Goal: Task Accomplishment & Management: Manage account settings

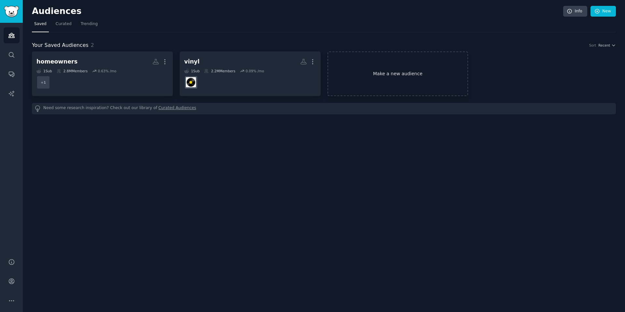
click at [367, 81] on link "Make a new audience" at bounding box center [398, 73] width 141 height 45
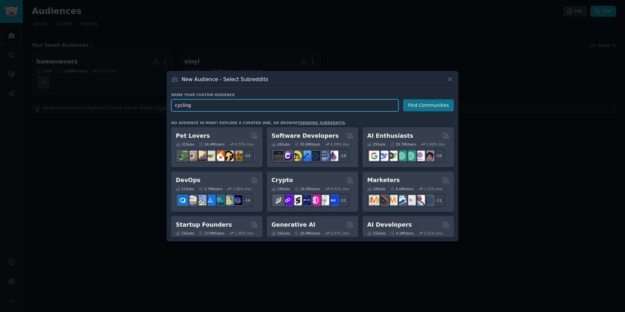
type input "cycling"
click at [430, 105] on button "Find Communities" at bounding box center [428, 105] width 51 height 12
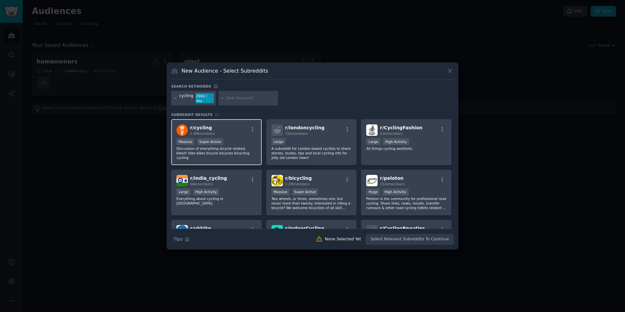
click at [243, 132] on div "r/ cycling 1.4M members" at bounding box center [217, 129] width 80 height 11
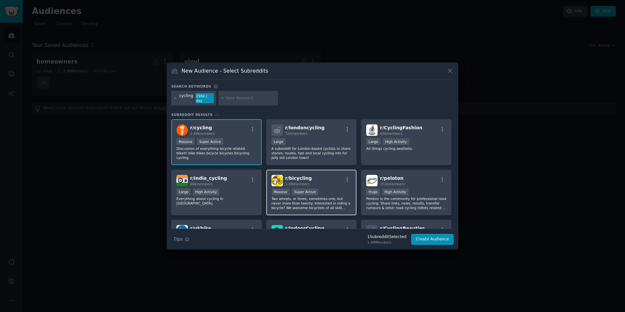
click at [305, 187] on div "r/ bicycling 1.2M members Massive Super Active Two wheels, or three, sometimes …" at bounding box center [311, 193] width 91 height 46
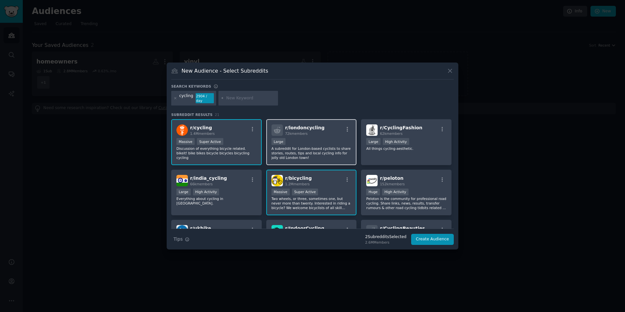
click at [321, 150] on p "A subreddit for London-based cyclists to share stories, routes, tips and local …" at bounding box center [312, 153] width 80 height 14
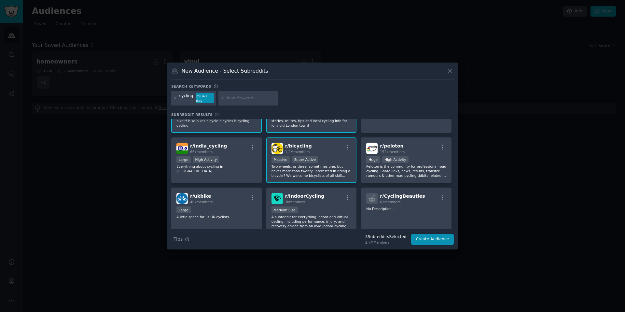
scroll to position [22, 0]
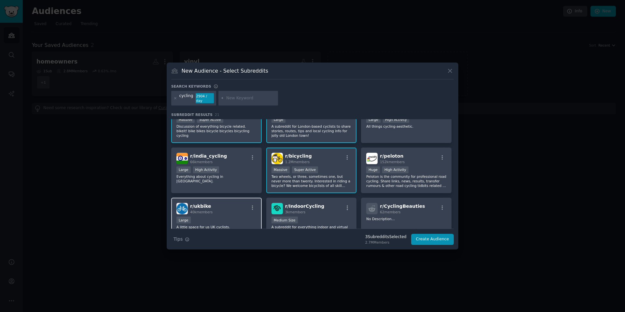
click at [244, 213] on div "r/ ukbike 40k members" at bounding box center [217, 208] width 80 height 11
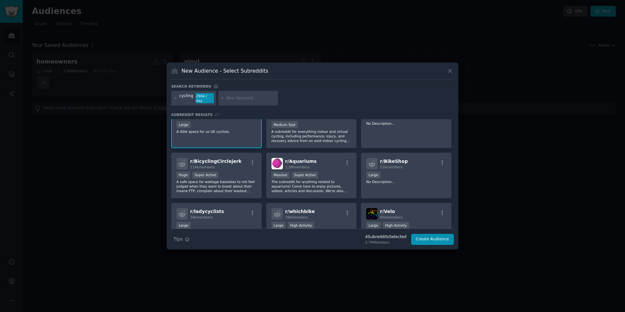
scroll to position [165, 0]
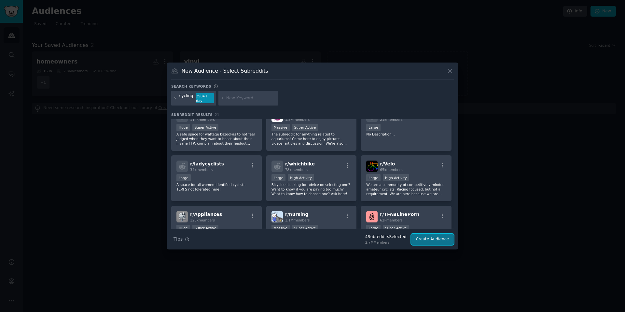
click at [428, 240] on button "Create Audience" at bounding box center [432, 239] width 43 height 11
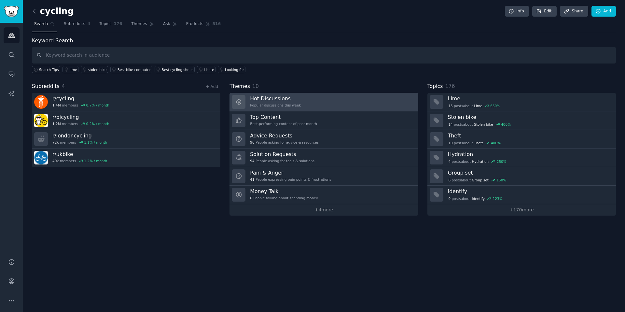
click at [315, 103] on link "Hot Discussions Popular discussions this week" at bounding box center [324, 102] width 189 height 19
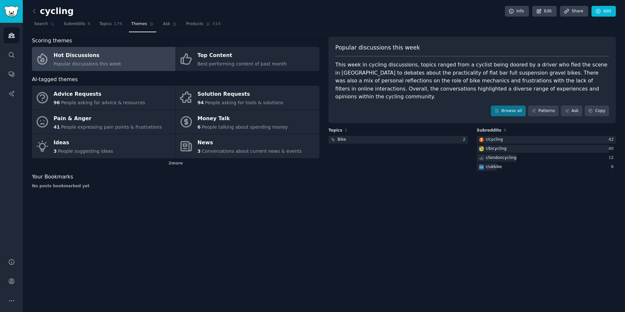
click at [549, 87] on div "This week in cycling discussions, topics ranged from a cyclist being doored by …" at bounding box center [472, 81] width 274 height 40
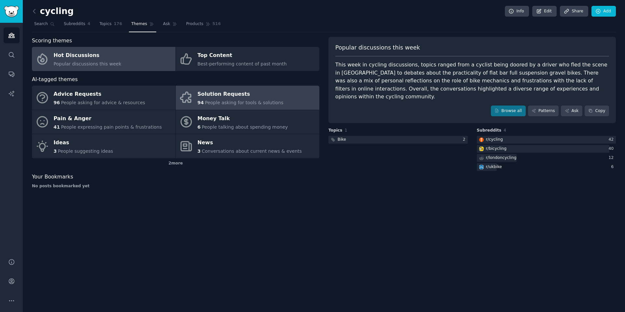
click at [230, 98] on div "Solution Requests" at bounding box center [241, 94] width 86 height 10
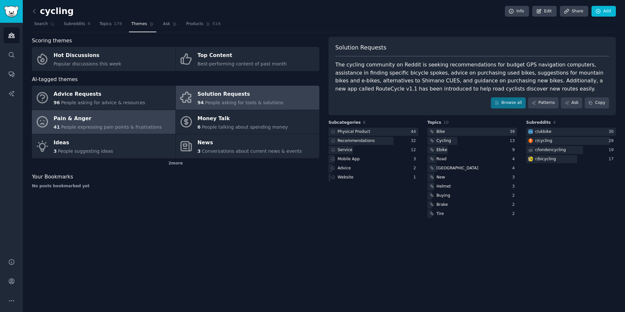
click at [130, 123] on div "Pain & Anger" at bounding box center [108, 118] width 108 height 10
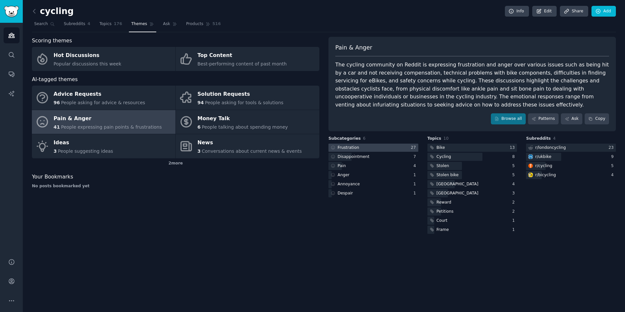
click at [347, 149] on div "Frustration" at bounding box center [348, 148] width 21 height 6
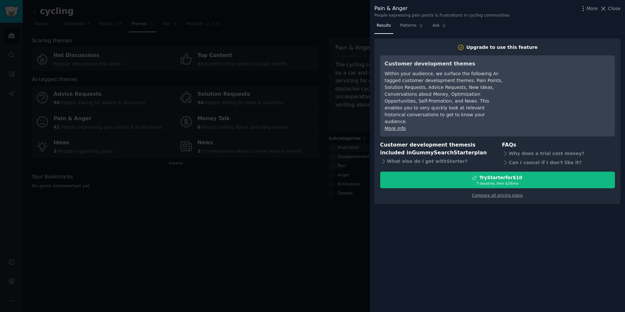
click at [287, 201] on div at bounding box center [312, 156] width 625 height 312
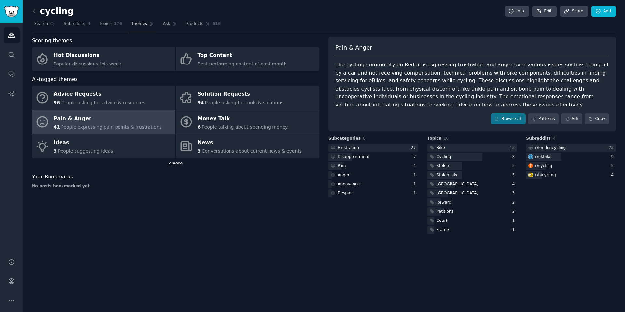
click at [168, 163] on div "2 more" at bounding box center [176, 163] width 288 height 10
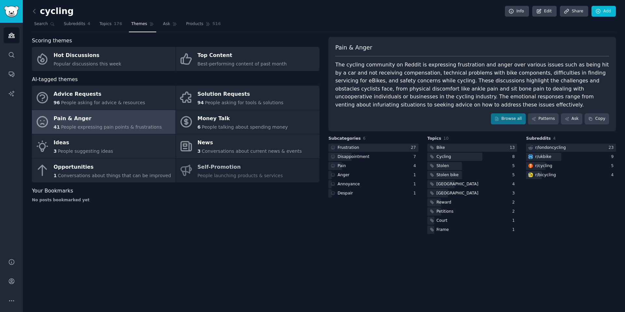
click at [132, 127] on span "People expressing pain points & frustrations" at bounding box center [111, 126] width 101 height 5
click at [505, 119] on link "Browse all" at bounding box center [508, 118] width 35 height 11
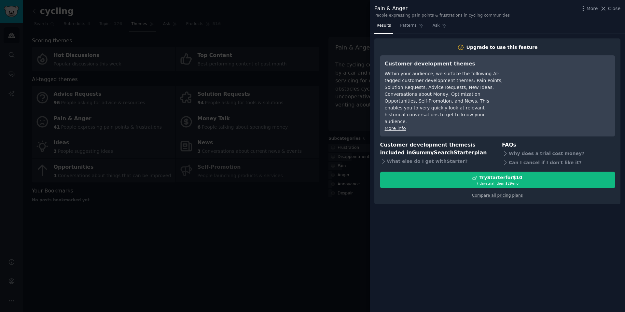
click at [279, 220] on div at bounding box center [312, 156] width 625 height 312
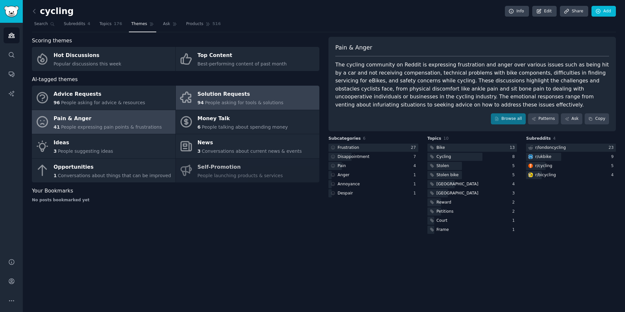
click at [215, 99] on div "Solution Requests" at bounding box center [241, 94] width 86 height 10
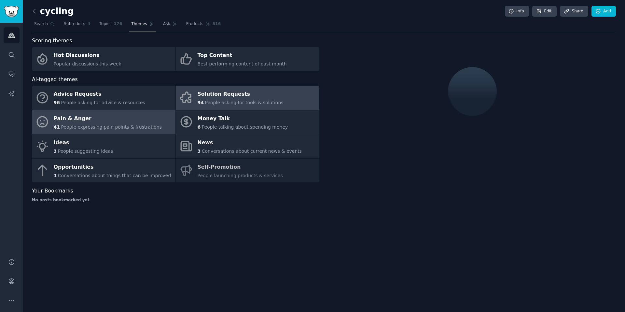
click at [144, 124] on div "41 People expressing pain points & frustrations" at bounding box center [108, 127] width 108 height 7
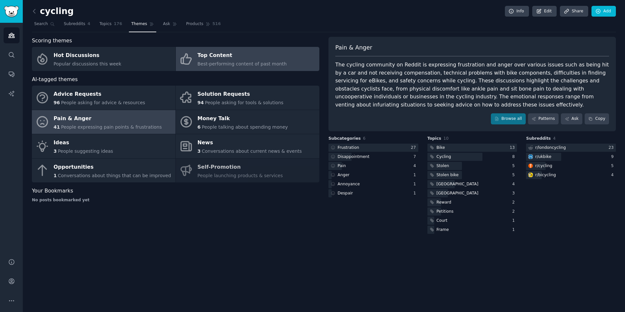
click at [236, 60] on div "Top Content Best-performing content of past month" at bounding box center [242, 58] width 89 height 17
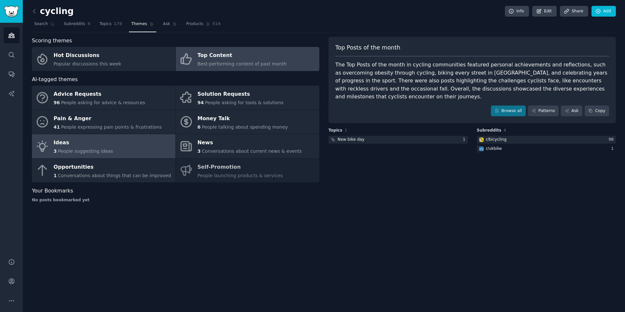
click at [139, 145] on link "Ideas 3 People suggesting ideas" at bounding box center [104, 146] width 144 height 24
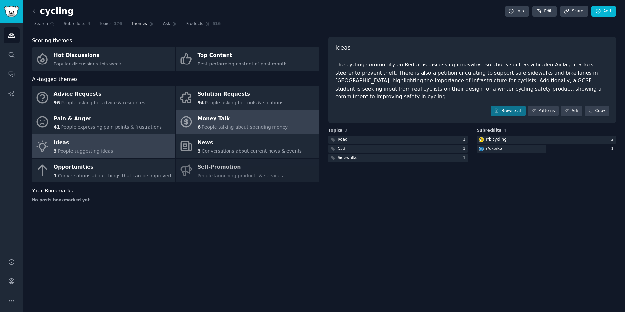
click at [219, 127] on span "People talking about spending money" at bounding box center [245, 126] width 86 height 5
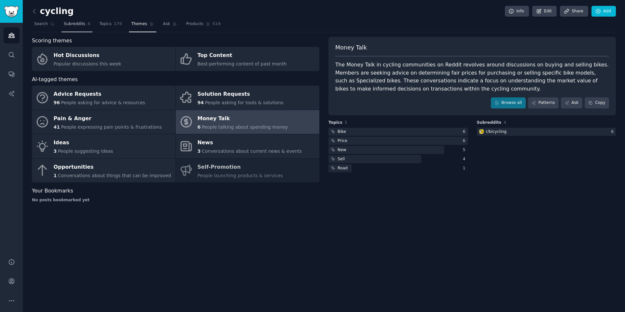
click at [79, 25] on span "Subreddits" at bounding box center [74, 24] width 21 height 6
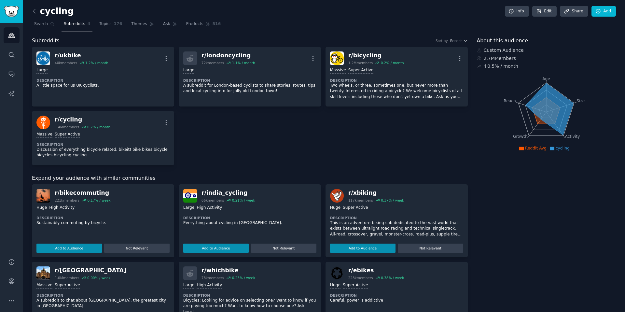
click at [73, 27] on link "Subreddits 4" at bounding box center [77, 25] width 31 height 13
click at [46, 22] on span "Search" at bounding box center [41, 24] width 14 height 6
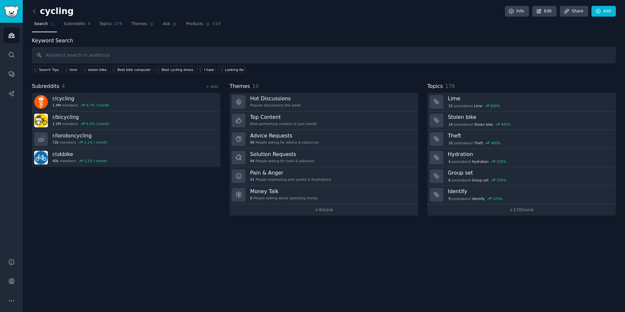
click at [212, 90] on div "+ Add" at bounding box center [212, 86] width 17 height 7
click at [214, 87] on link "+ Add" at bounding box center [212, 86] width 12 height 5
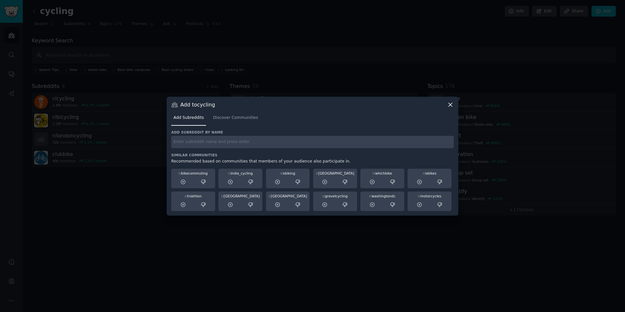
click at [198, 147] on input "text" at bounding box center [312, 142] width 283 height 13
type input "mountain bike"
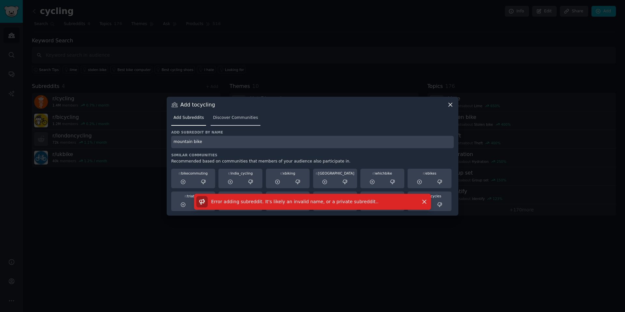
click at [241, 117] on span "Discover Communities" at bounding box center [235, 118] width 45 height 6
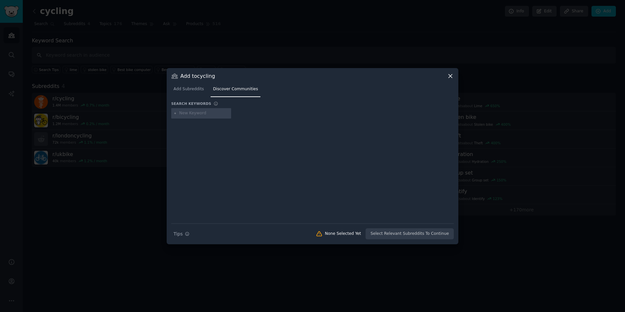
click at [450, 77] on icon at bounding box center [450, 76] width 7 height 7
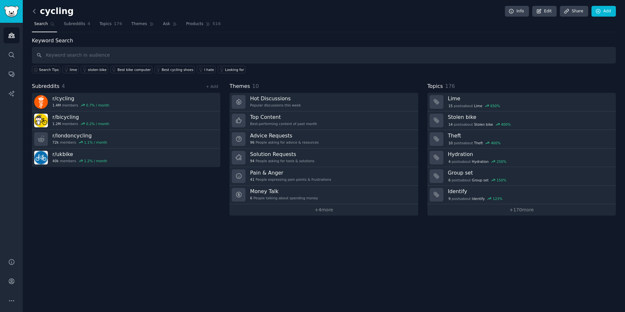
click at [34, 10] on icon at bounding box center [34, 11] width 2 height 4
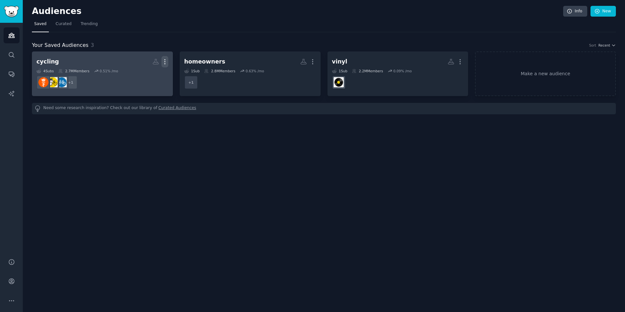
click at [167, 61] on icon "button" at bounding box center [165, 61] width 7 height 7
click at [61, 69] on icon at bounding box center [61, 71] width 4 height 4
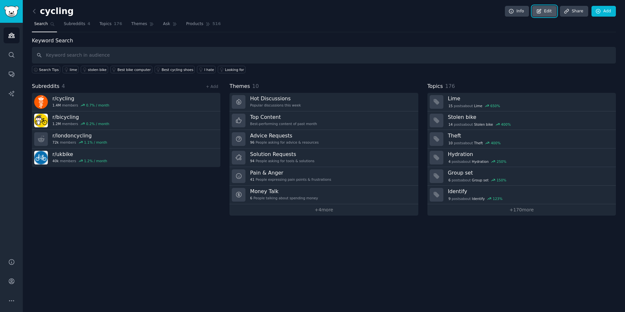
click at [538, 10] on icon at bounding box center [539, 11] width 4 height 4
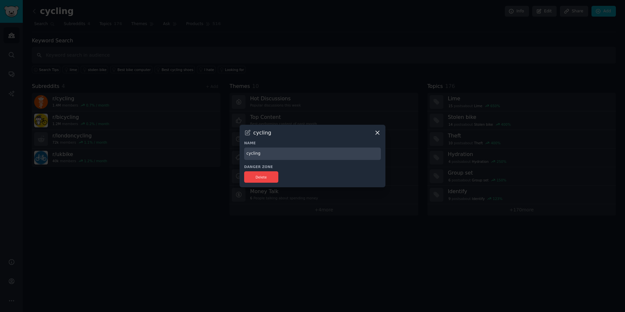
click at [378, 134] on icon at bounding box center [377, 132] width 7 height 7
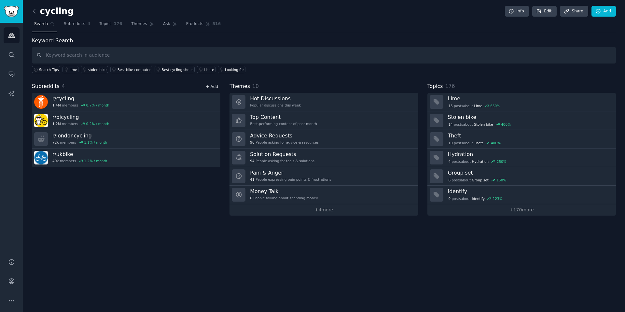
click at [214, 88] on link "+ Add" at bounding box center [212, 86] width 12 height 5
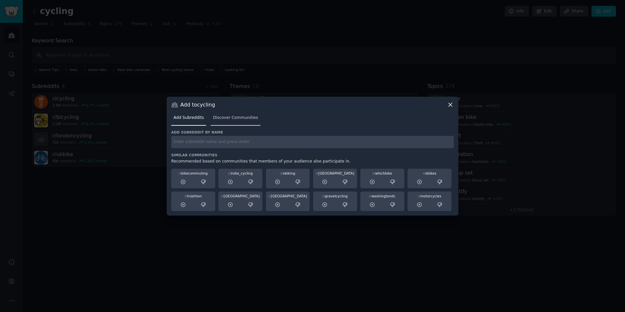
click at [227, 122] on link "Discover Communities" at bounding box center [235, 119] width 49 height 13
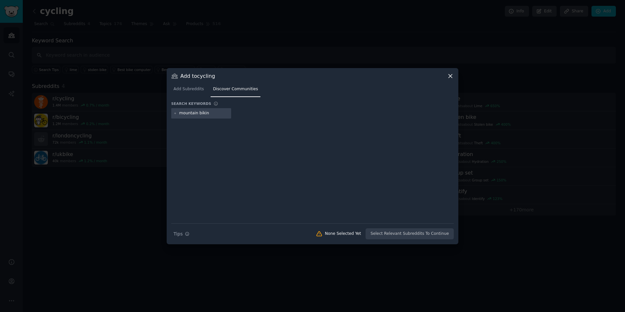
type input "mountain biking"
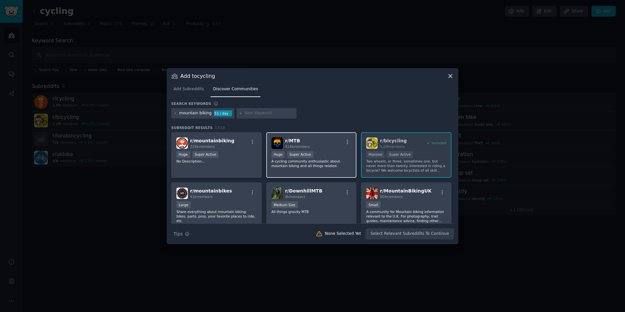
click at [300, 140] on h2 "r/ MTB 414k members" at bounding box center [297, 142] width 25 height 11
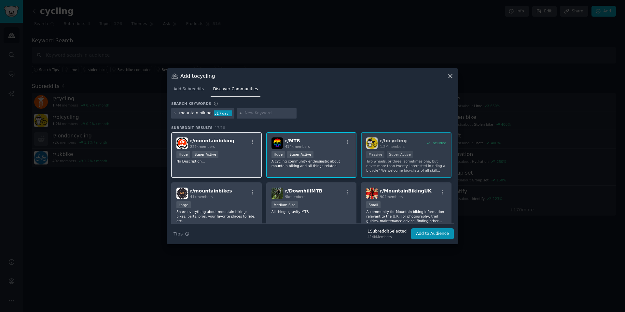
click at [233, 146] on div "r/ mountainbiking 229k members" at bounding box center [217, 142] width 80 height 11
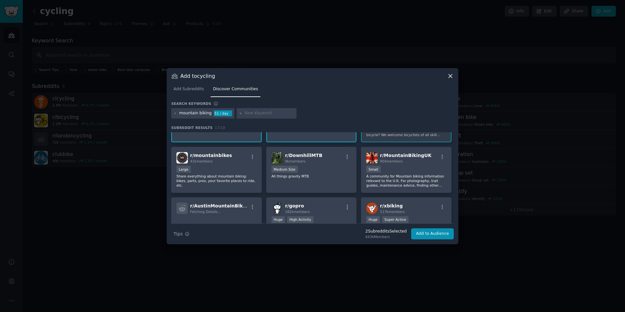
scroll to position [42, 0]
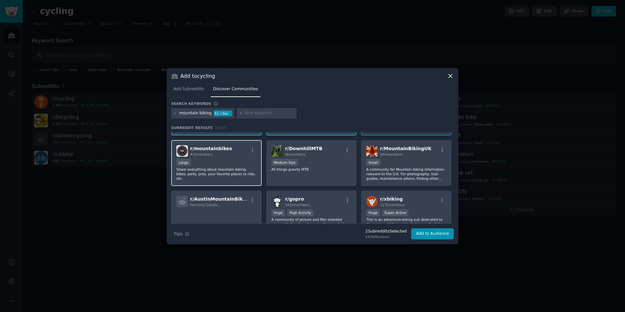
click at [228, 150] on div "r/ mountainbikes 41k members" at bounding box center [217, 150] width 80 height 11
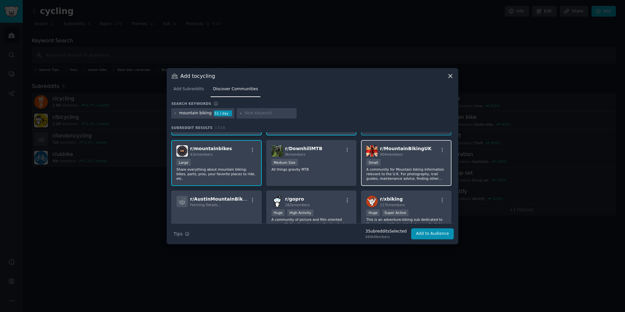
click at [408, 150] on span "r/ MountainBikingUK" at bounding box center [405, 148] width 51 height 5
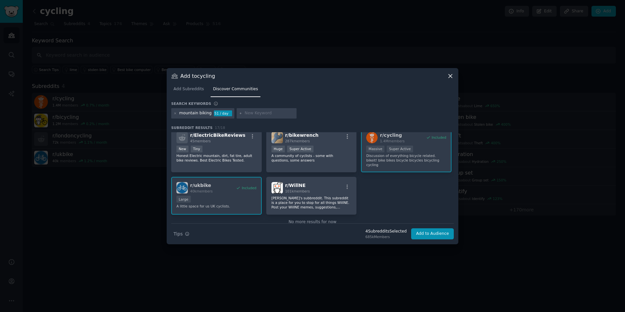
scroll to position [193, 0]
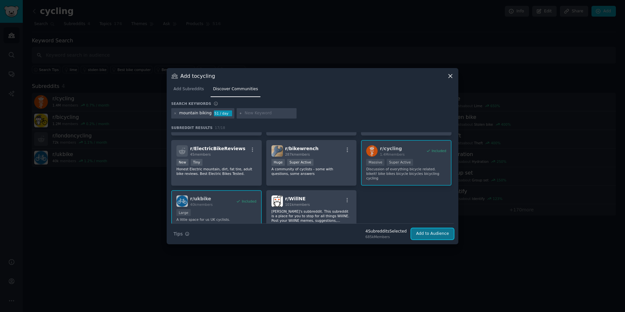
click at [426, 234] on button "Add to Audience" at bounding box center [432, 233] width 43 height 11
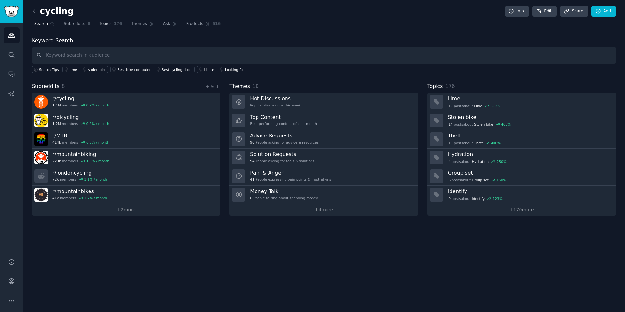
click at [97, 26] on link "Topics 176" at bounding box center [110, 25] width 27 height 13
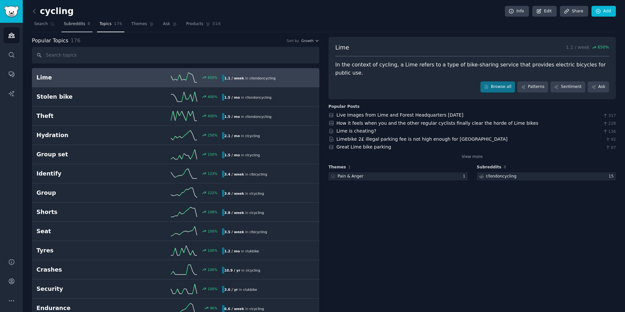
click at [74, 26] on span "Subreddits" at bounding box center [74, 24] width 21 height 6
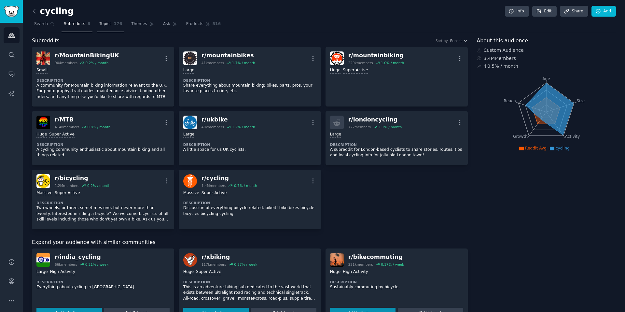
click at [103, 24] on span "Topics" at bounding box center [105, 24] width 12 height 6
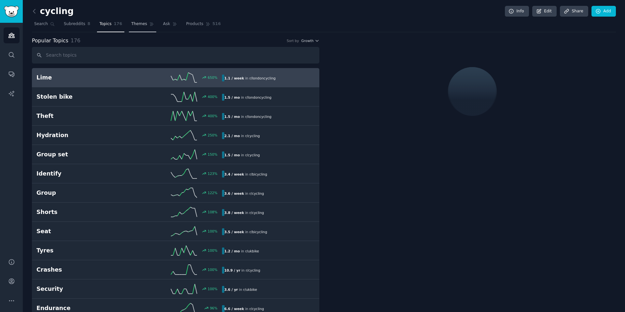
drag, startPoint x: 148, startPoint y: 19, endPoint x: 142, endPoint y: 25, distance: 9.0
click at [142, 25] on span "Themes" at bounding box center [139, 24] width 16 height 6
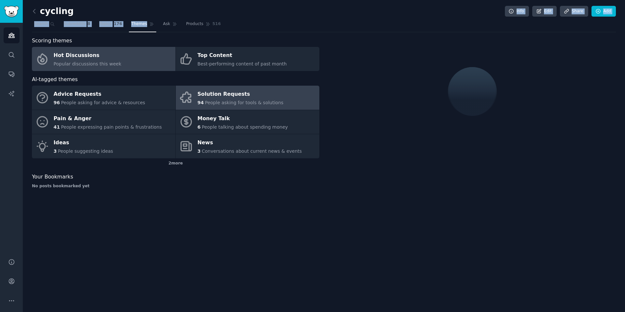
click at [225, 97] on div "Solution Requests" at bounding box center [241, 94] width 86 height 10
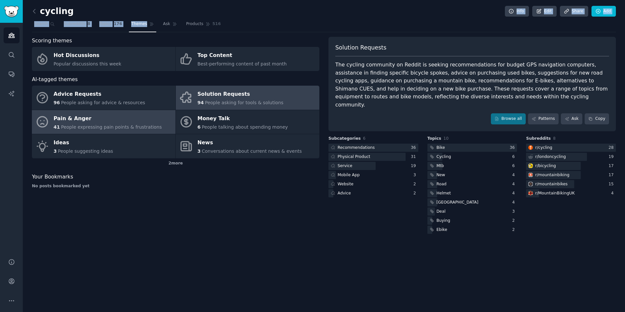
click at [100, 123] on div "Pain & Anger" at bounding box center [108, 118] width 108 height 10
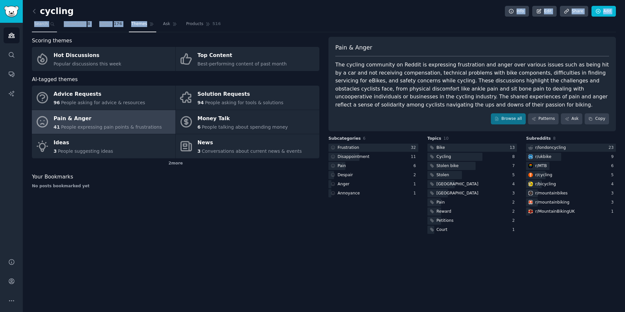
click at [53, 27] on link "Search" at bounding box center [44, 25] width 25 height 13
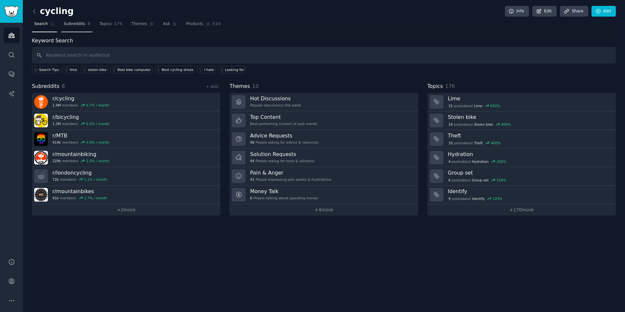
click at [69, 26] on span "Subreddits" at bounding box center [74, 24] width 21 height 6
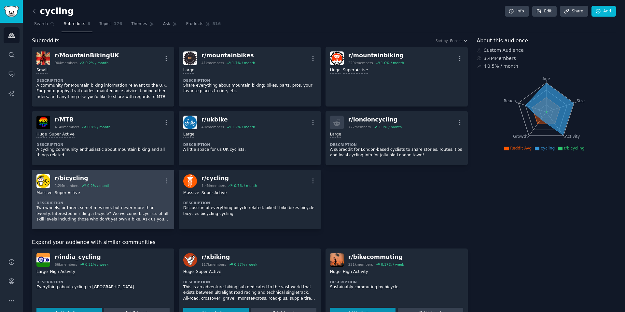
click at [169, 181] on link "r/ bicycling 1.2M members 0.2 % / month More Massive Super Active Description T…" at bounding box center [103, 200] width 142 height 60
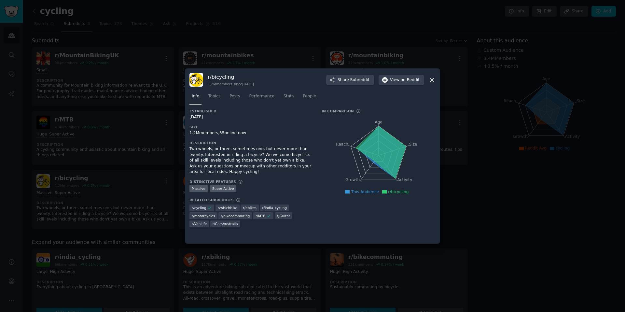
click at [429, 82] on icon at bounding box center [432, 80] width 7 height 7
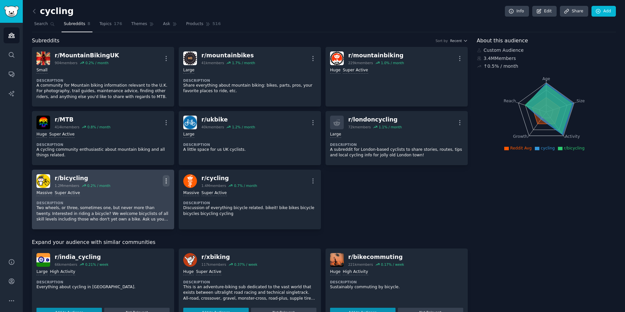
click at [167, 180] on icon "button" at bounding box center [166, 180] width 7 height 7
click at [139, 207] on p "Delete" at bounding box center [140, 206] width 15 height 7
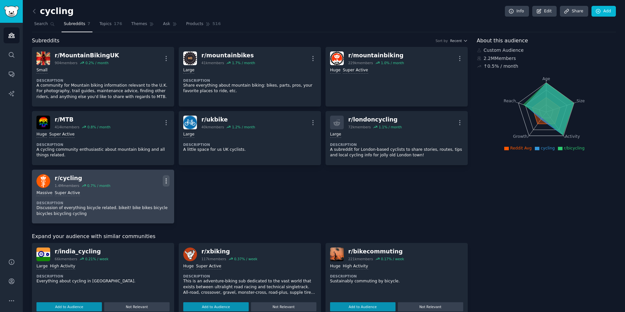
click at [169, 179] on icon "button" at bounding box center [166, 180] width 7 height 7
click at [143, 207] on p "Delete" at bounding box center [140, 206] width 15 height 7
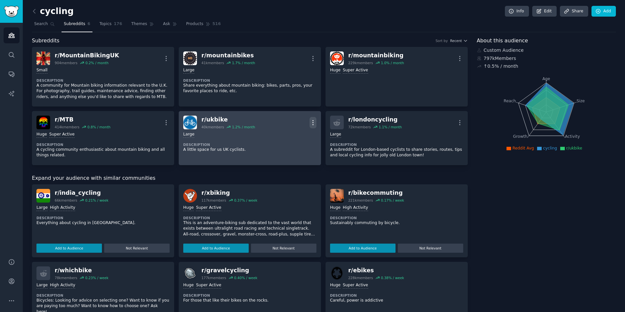
click at [312, 119] on button "More" at bounding box center [313, 122] width 7 height 11
click at [284, 148] on p "Delete" at bounding box center [287, 147] width 15 height 7
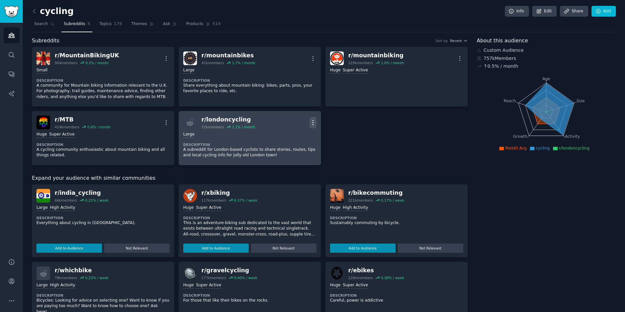
click at [310, 122] on icon "button" at bounding box center [313, 122] width 7 height 7
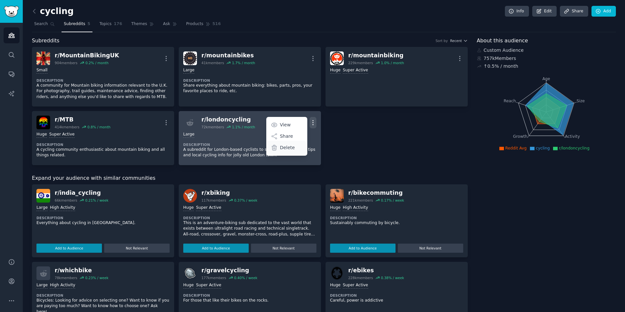
click at [296, 147] on div "Delete" at bounding box center [286, 148] width 39 height 14
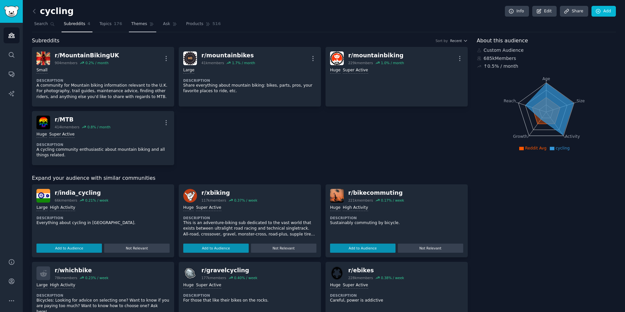
click at [138, 23] on span "Themes" at bounding box center [139, 24] width 16 height 6
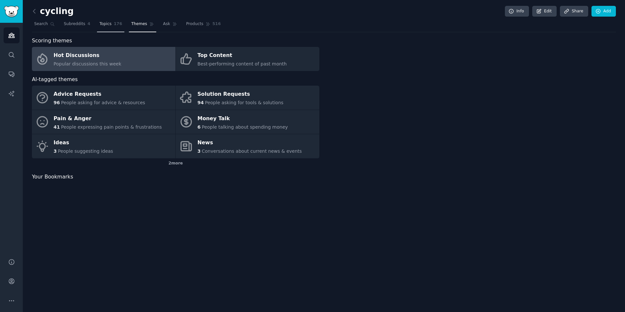
click at [112, 24] on link "Topics 176" at bounding box center [110, 25] width 27 height 13
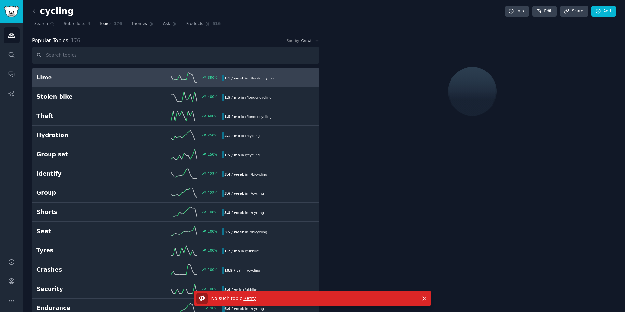
click at [140, 26] on span "Themes" at bounding box center [139, 24] width 16 height 6
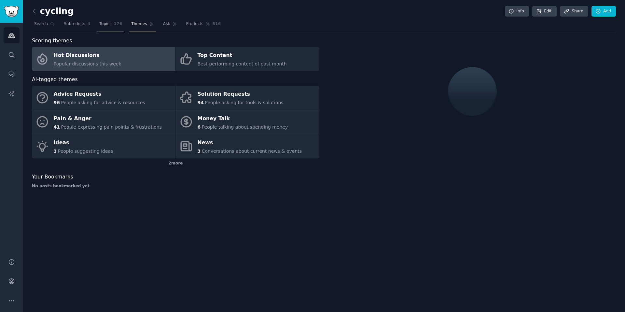
click at [111, 26] on link "Topics 176" at bounding box center [110, 25] width 27 height 13
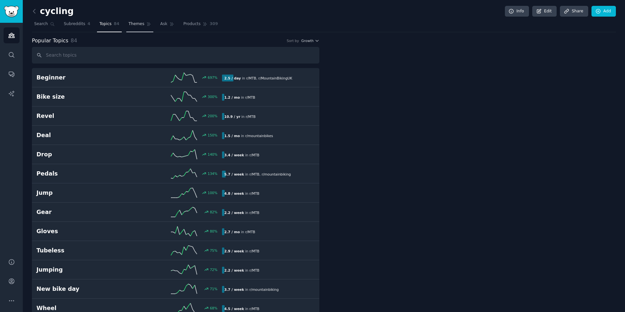
click at [136, 21] on span "Themes" at bounding box center [137, 24] width 16 height 6
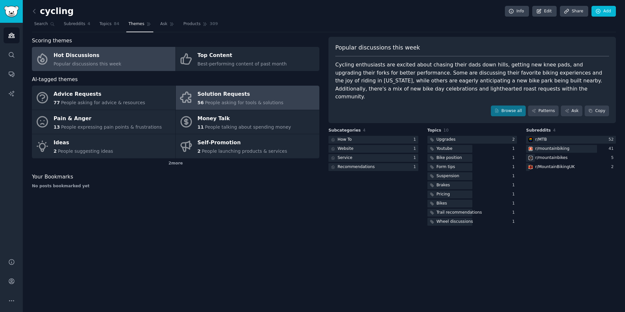
click at [213, 94] on div "Solution Requests" at bounding box center [241, 94] width 86 height 10
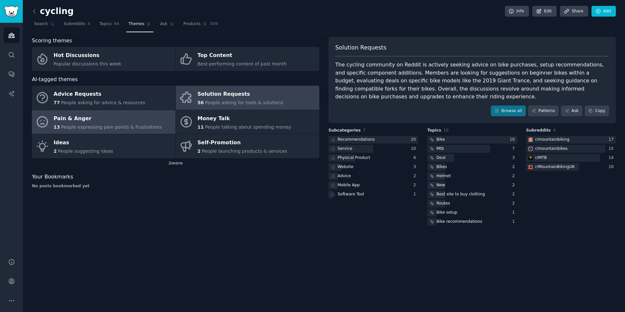
click at [110, 121] on div "Pain & Anger" at bounding box center [108, 118] width 108 height 10
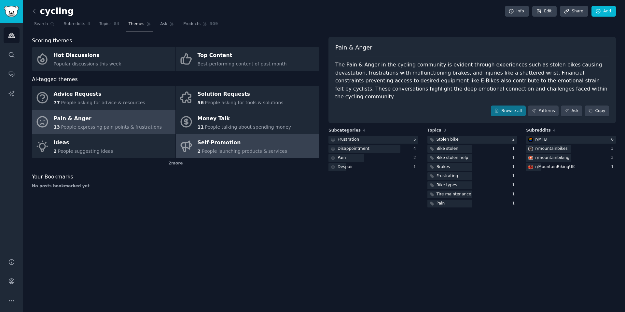
click at [290, 157] on link "Self-Promotion 2 People launching products & services" at bounding box center [248, 146] width 144 height 24
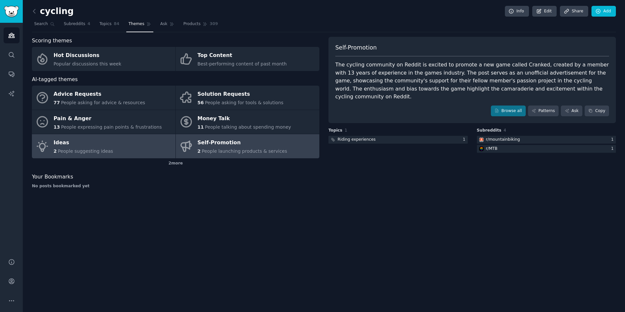
click at [124, 148] on link "Ideas 2 People suggesting ideas" at bounding box center [104, 146] width 144 height 24
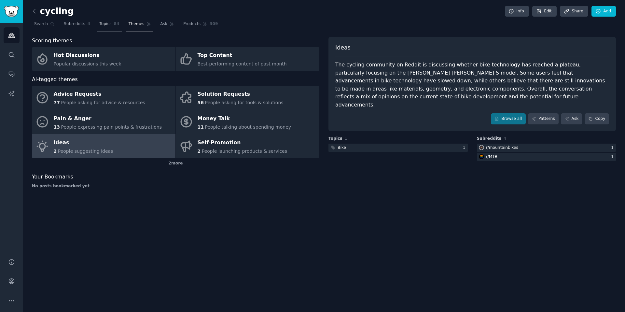
click at [114, 27] on span "84" at bounding box center [117, 24] width 6 height 6
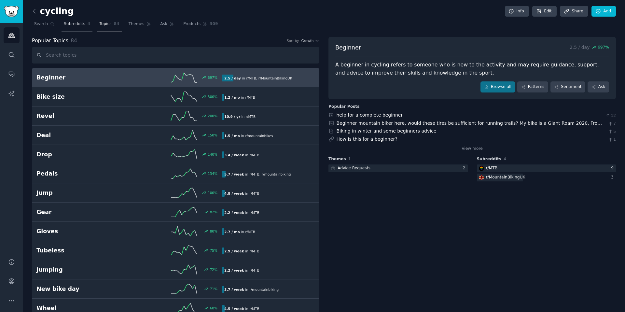
click at [77, 26] on span "Subreddits" at bounding box center [74, 24] width 21 height 6
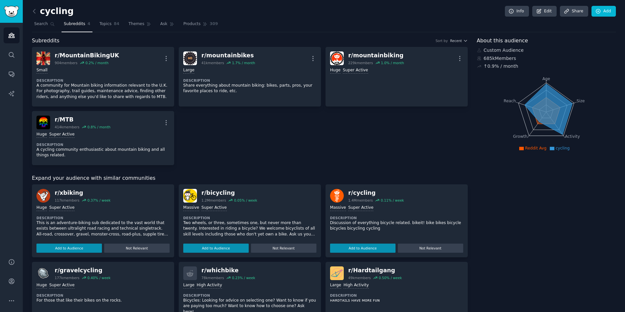
click at [69, 25] on span "Subreddits" at bounding box center [74, 24] width 21 height 6
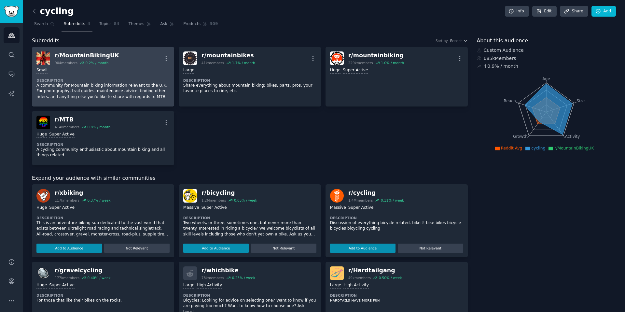
click at [170, 63] on link "r/ MountainBikingUK 904 members 0.2 % / month More Small Description A communit…" at bounding box center [103, 77] width 142 height 60
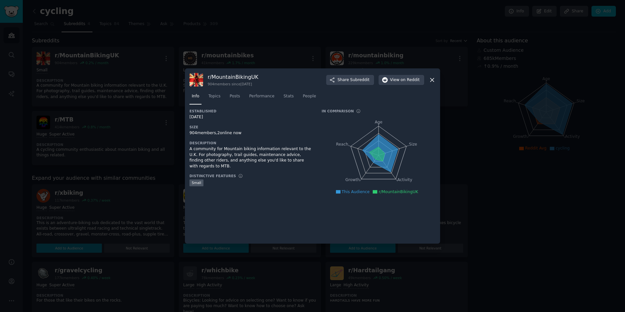
click at [228, 51] on div at bounding box center [312, 156] width 625 height 312
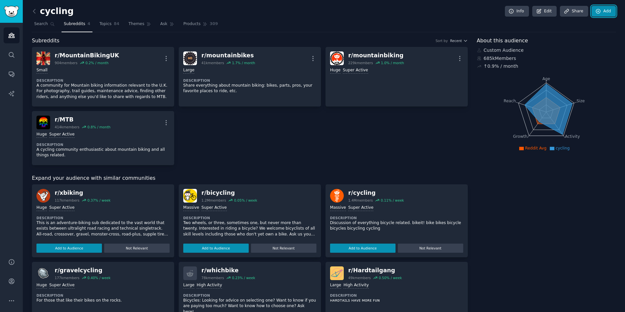
click at [603, 13] on link "Add" at bounding box center [604, 11] width 24 height 11
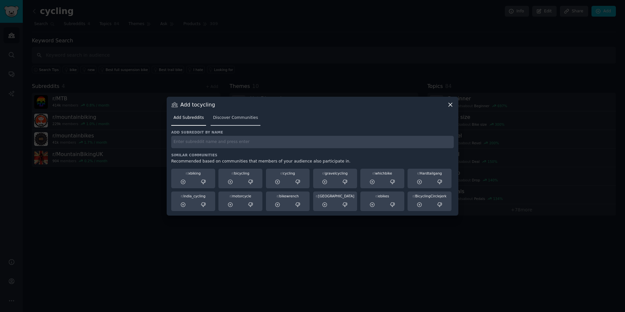
click at [219, 121] on link "Discover Communities" at bounding box center [235, 119] width 49 height 13
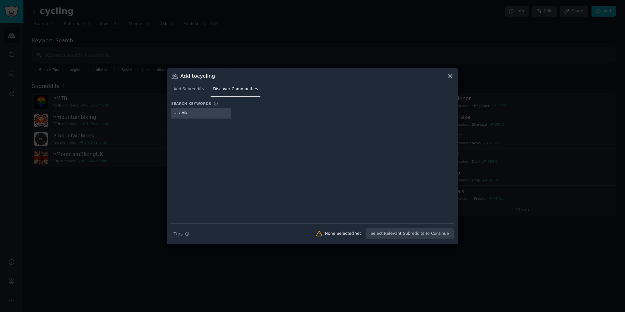
type input "ebike"
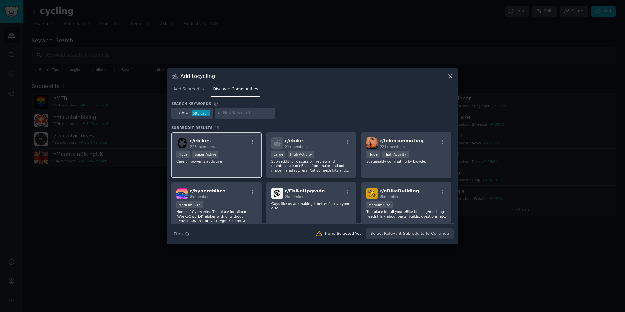
click at [231, 143] on div "r/ ebikes 228k members" at bounding box center [217, 142] width 80 height 11
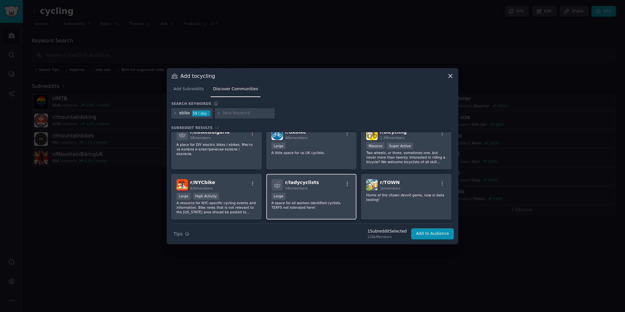
scroll to position [178, 0]
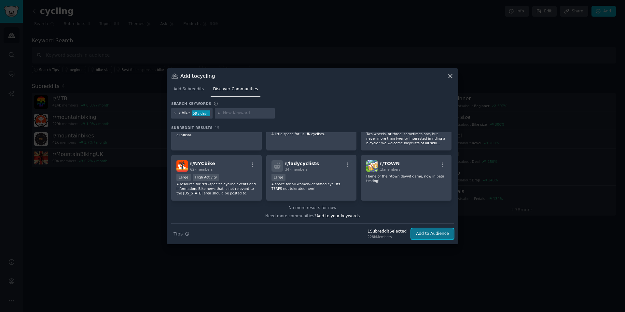
click at [428, 235] on button "Add to Audience" at bounding box center [432, 233] width 43 height 11
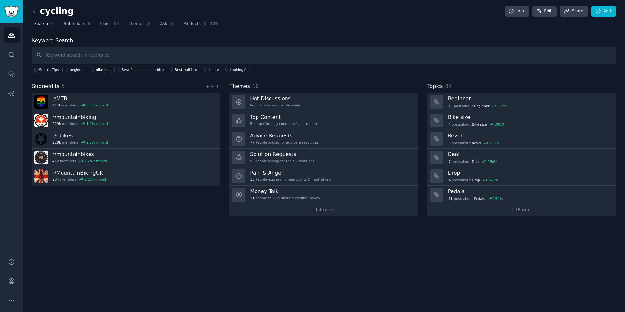
click at [73, 20] on link "Subreddits 5" at bounding box center [77, 25] width 31 height 13
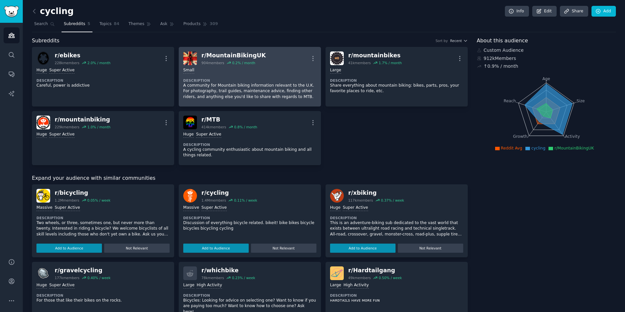
click at [318, 59] on link "r/ MountainBikingUK 904 members 0.2 % / month More Small Description A communit…" at bounding box center [250, 77] width 142 height 60
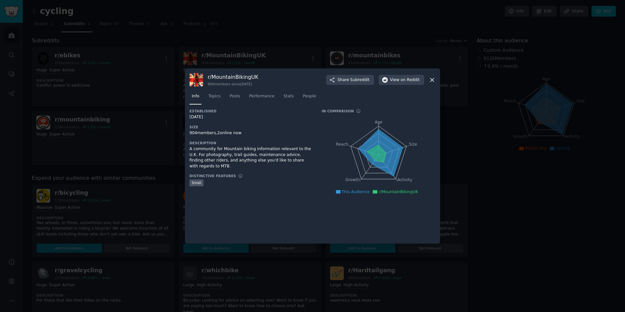
click at [433, 82] on icon at bounding box center [432, 80] width 7 height 7
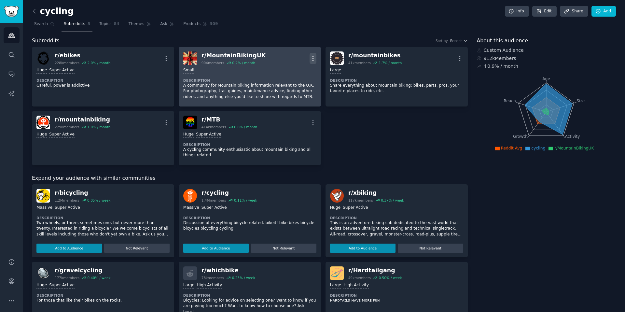
click at [315, 56] on icon "button" at bounding box center [313, 58] width 7 height 7
click at [287, 85] on p "Delete" at bounding box center [287, 83] width 15 height 7
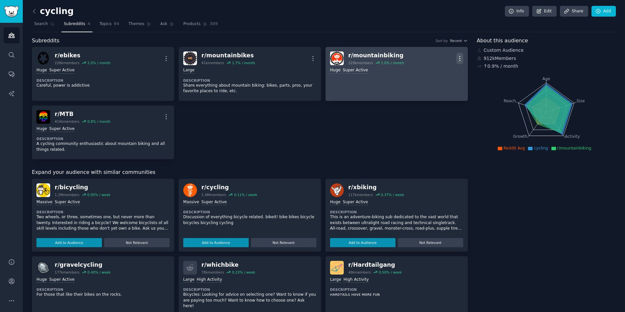
click at [457, 58] on icon "button" at bounding box center [460, 58] width 7 height 7
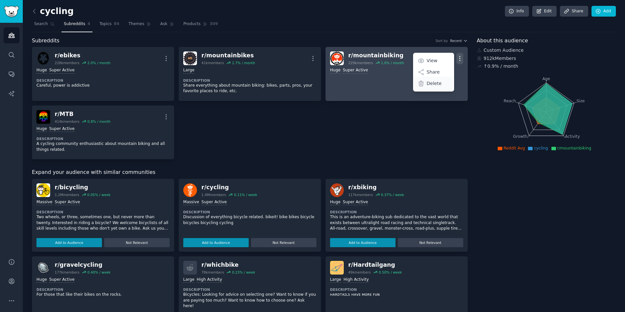
click at [429, 85] on p "Delete" at bounding box center [434, 83] width 15 height 7
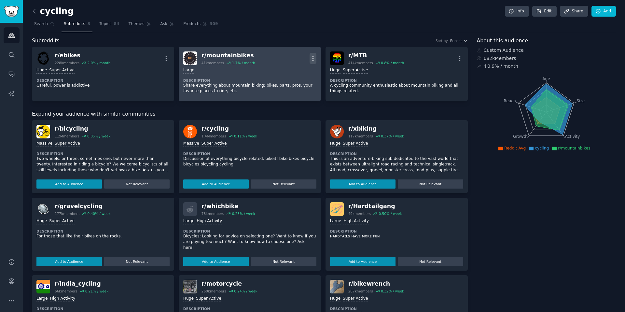
click at [311, 57] on icon "button" at bounding box center [313, 58] width 7 height 7
click at [284, 85] on p "Delete" at bounding box center [287, 83] width 15 height 7
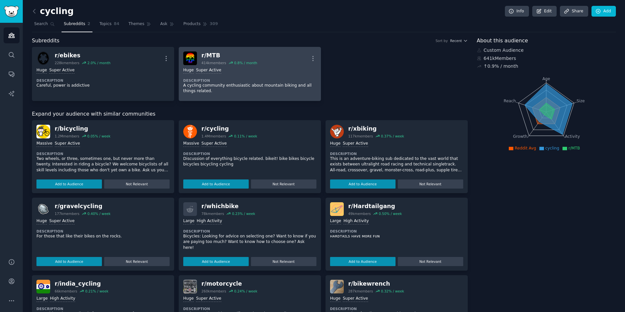
click at [308, 58] on div "r/ MTB 414k members 0.8 % / month More" at bounding box center [249, 58] width 133 height 14
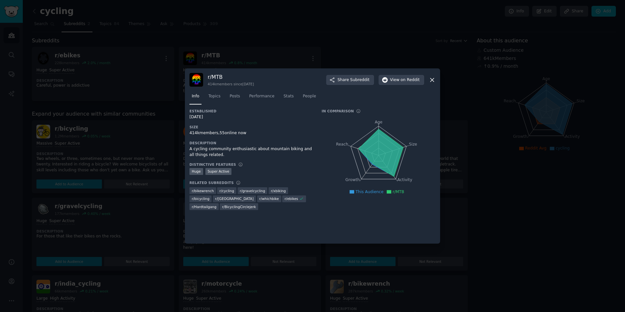
drag, startPoint x: 434, startPoint y: 80, endPoint x: 429, endPoint y: 81, distance: 5.4
click at [434, 80] on icon at bounding box center [432, 80] width 7 height 7
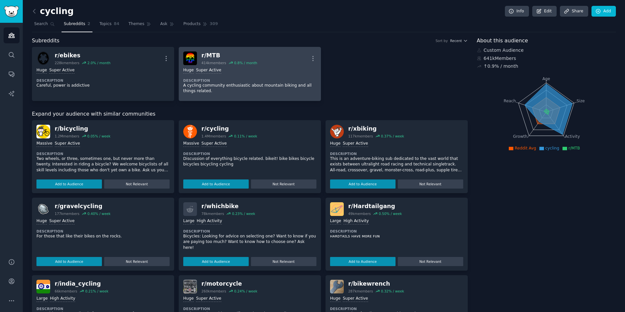
click at [307, 61] on div "r/ MTB 414k members 0.8 % / month More" at bounding box center [249, 58] width 133 height 14
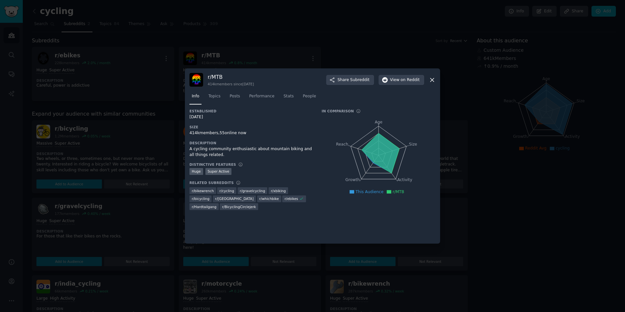
click at [432, 83] on div "r/ MTB 414k members since 11/03/2008 Share Subreddit View on Reddit" at bounding box center [313, 80] width 246 height 14
click at [431, 82] on icon at bounding box center [432, 80] width 7 height 7
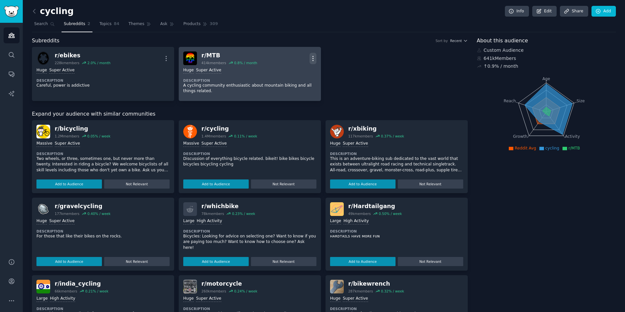
click at [312, 57] on icon "button" at bounding box center [313, 58] width 7 height 7
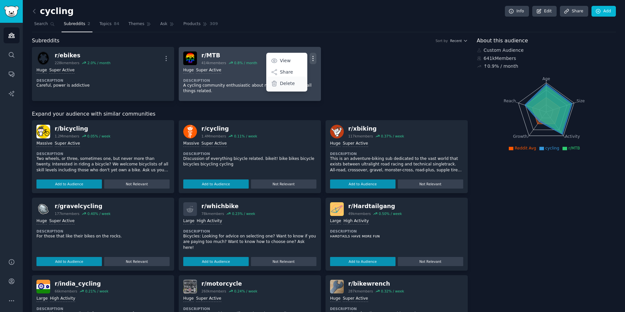
click at [290, 82] on p "Delete" at bounding box center [287, 83] width 15 height 7
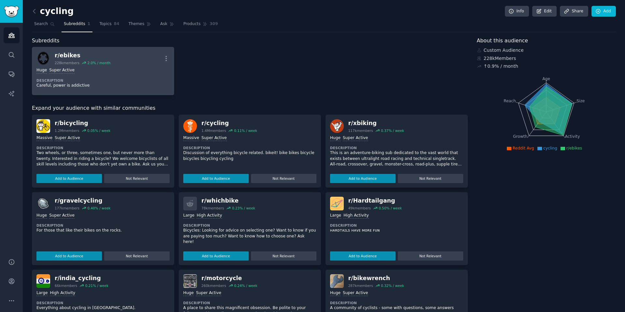
click at [131, 56] on div "r/ ebikes 228k members 2.0 % / month More" at bounding box center [102, 58] width 133 height 14
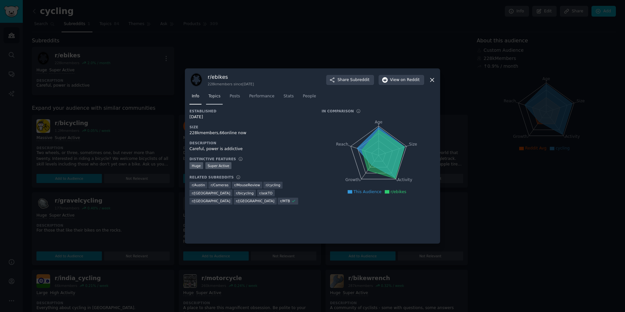
click at [220, 96] on span "Topics" at bounding box center [214, 96] width 12 height 6
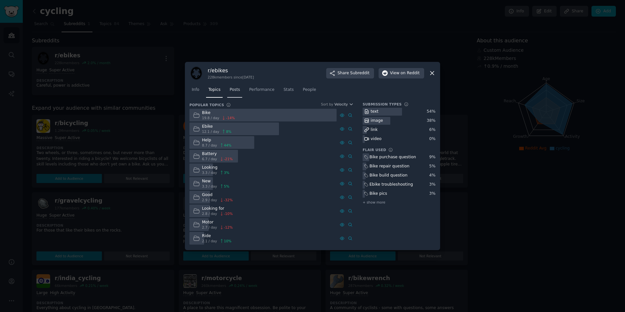
click at [236, 89] on span "Posts" at bounding box center [235, 90] width 10 height 6
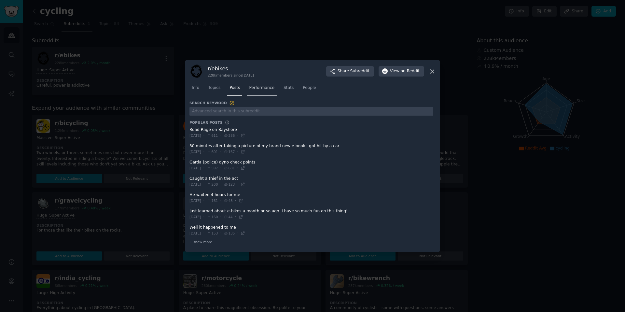
click at [261, 89] on span "Performance" at bounding box center [261, 88] width 25 height 6
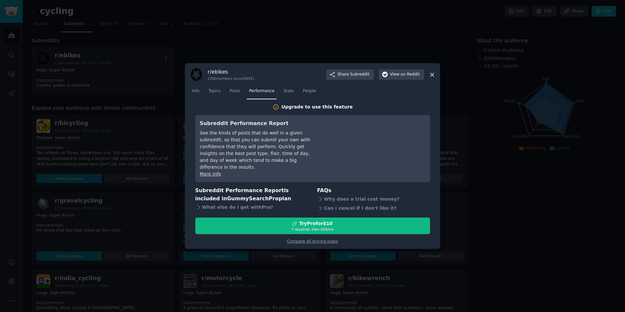
click at [296, 99] on nav "Info Topics Posts Performance Stats People" at bounding box center [313, 92] width 246 height 13
click at [289, 94] on span "Stats" at bounding box center [289, 91] width 10 height 6
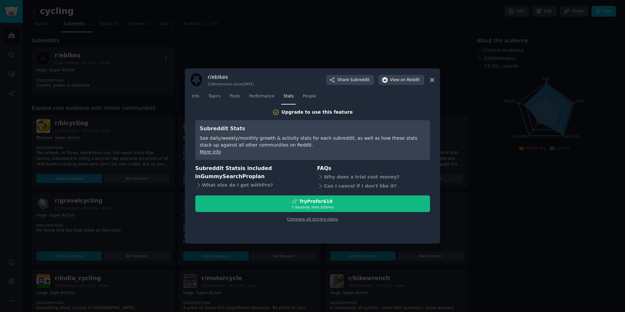
click at [431, 84] on div "r/ ebikes 228k members since 05/20/2011 Share Subreddit View on Reddit" at bounding box center [313, 80] width 246 height 14
click at [431, 82] on icon at bounding box center [432, 80] width 7 height 7
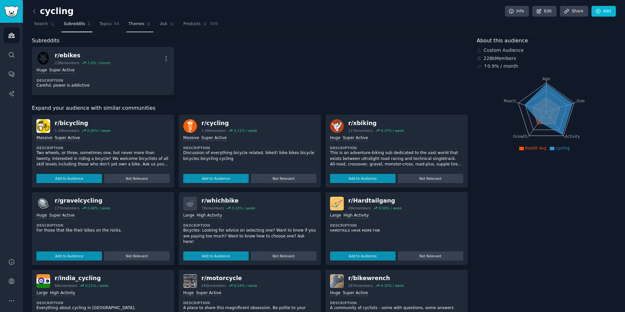
click at [134, 25] on span "Themes" at bounding box center [137, 24] width 16 height 6
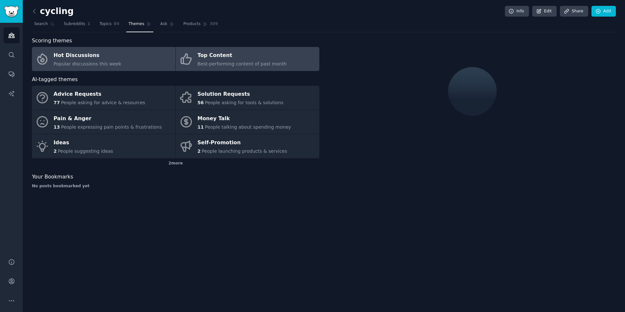
click at [210, 61] on span "Best-performing content of past month" at bounding box center [242, 63] width 89 height 5
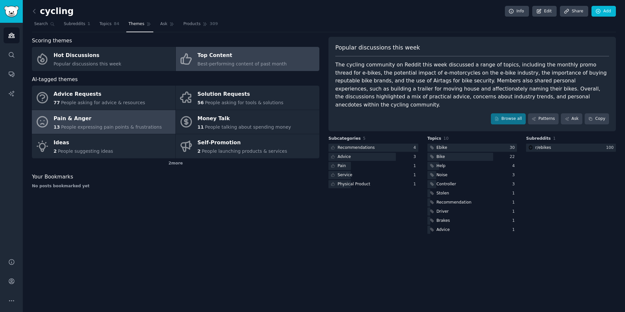
click at [126, 125] on span "People expressing pain points & frustrations" at bounding box center [111, 126] width 101 height 5
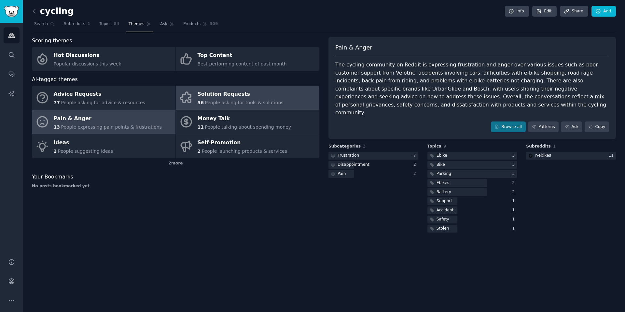
click at [241, 98] on div "Solution Requests" at bounding box center [241, 94] width 86 height 10
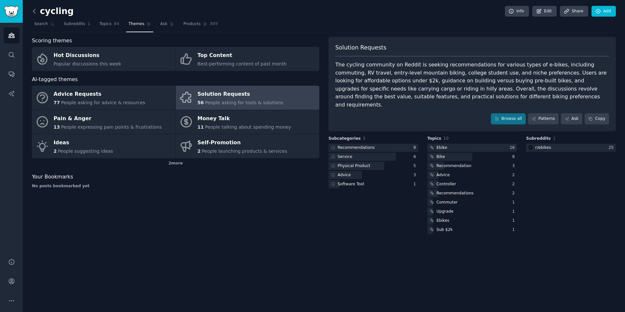
click at [35, 9] on icon at bounding box center [34, 11] width 2 height 4
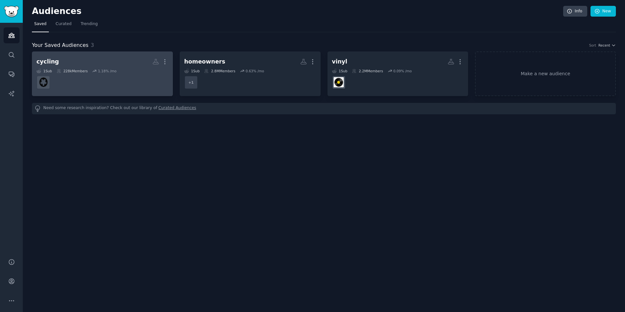
click at [129, 58] on h2 "cycling Custom Audience More" at bounding box center [102, 61] width 132 height 11
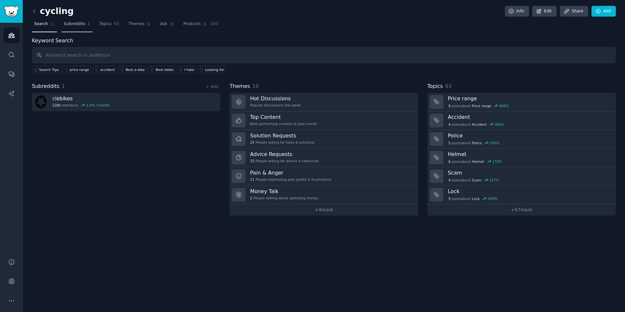
click at [77, 27] on link "Subreddits 1" at bounding box center [77, 25] width 31 height 13
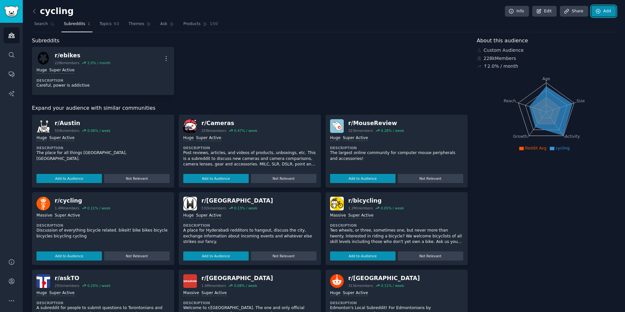
click at [600, 12] on link "Add" at bounding box center [604, 11] width 24 height 11
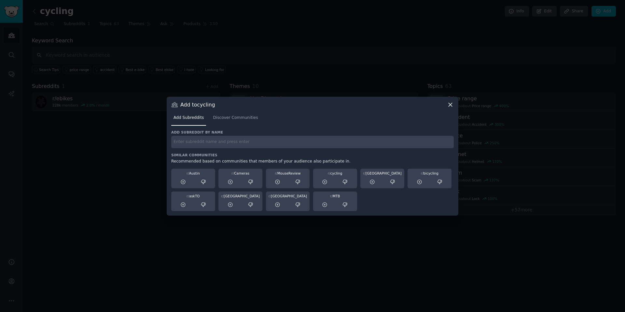
click at [217, 143] on input "text" at bounding box center [312, 142] width 283 height 13
type input "bike mechanics"
click at [241, 119] on span "Discover Communities" at bounding box center [235, 118] width 45 height 6
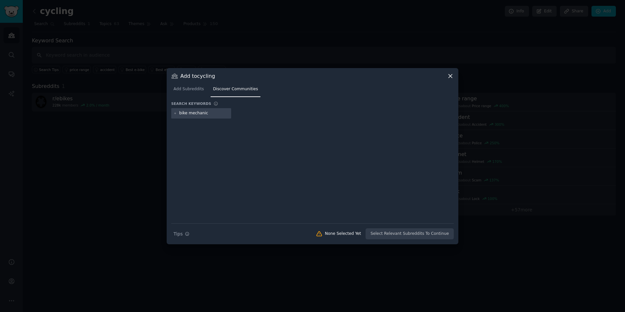
type input "bike mechanics"
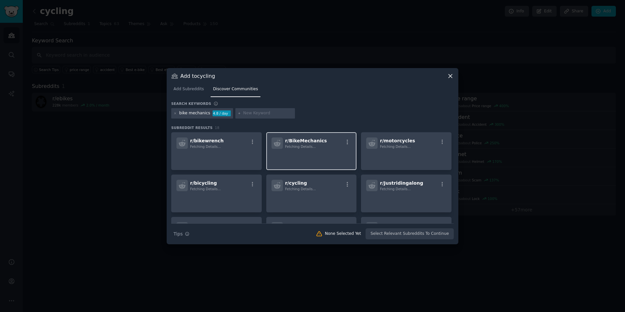
click at [306, 145] on span "Fetching Details..." at bounding box center [300, 147] width 31 height 4
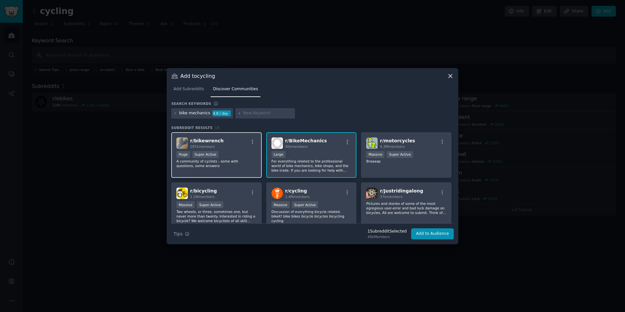
click at [234, 138] on div "r/ bikewrench 287k members" at bounding box center [217, 142] width 80 height 11
click at [435, 234] on button "Add to Audience" at bounding box center [432, 233] width 43 height 11
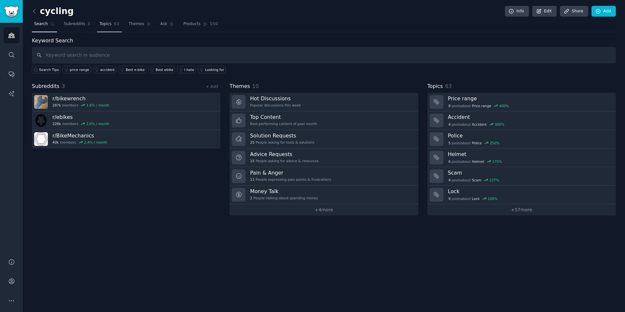
click at [117, 22] on span "63" at bounding box center [117, 24] width 6 height 6
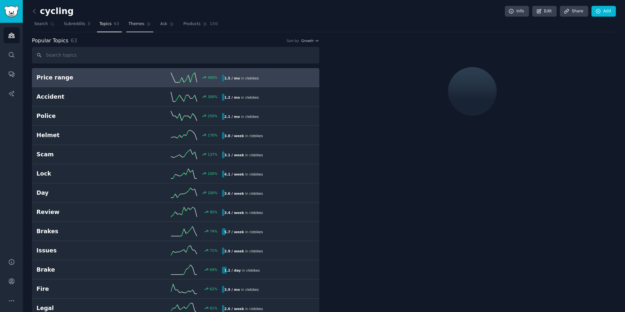
click at [140, 27] on link "Themes" at bounding box center [139, 25] width 27 height 13
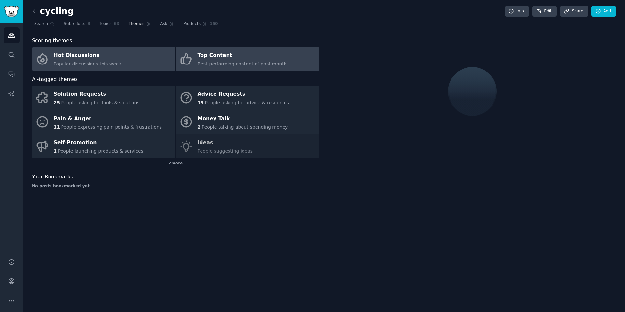
click at [252, 63] on span "Best-performing content of past month" at bounding box center [242, 63] width 89 height 5
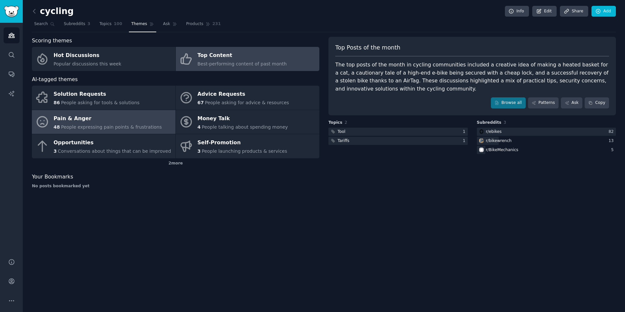
click at [110, 122] on div "Pain & Anger" at bounding box center [108, 118] width 108 height 10
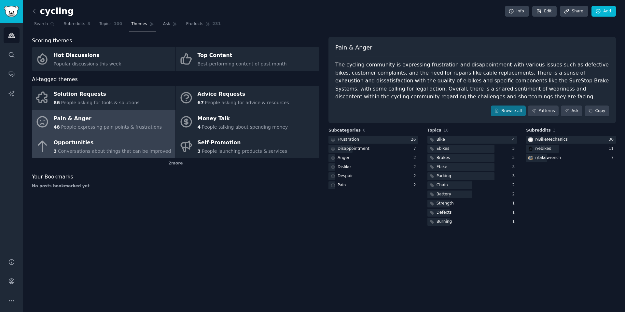
click at [109, 148] on div "3 Conversations about things that can be improved" at bounding box center [113, 151] width 118 height 7
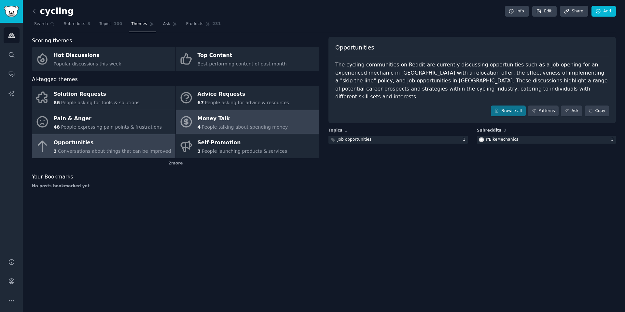
click at [203, 125] on span "People talking about spending money" at bounding box center [245, 126] width 86 height 5
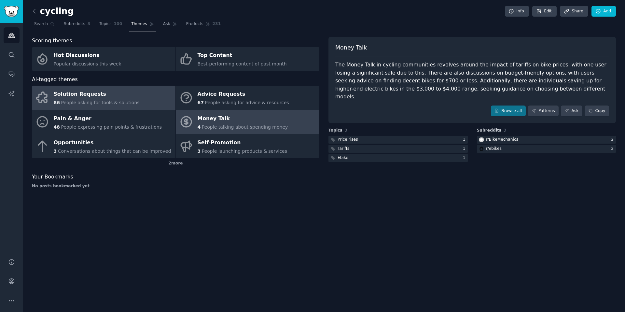
click at [130, 102] on span "People asking for tools & solutions" at bounding box center [100, 102] width 78 height 5
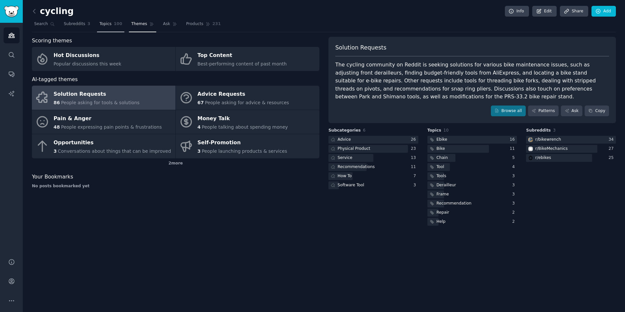
click at [97, 23] on link "Topics 100" at bounding box center [110, 25] width 27 height 13
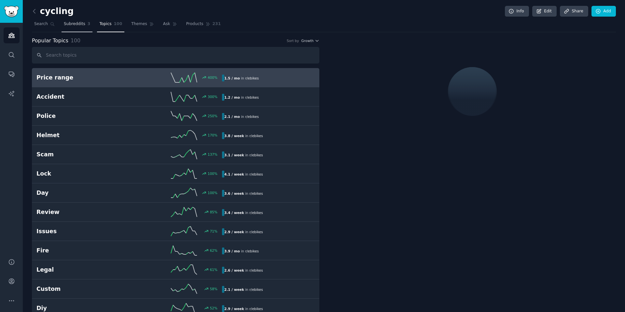
click at [80, 26] on span "Subreddits" at bounding box center [74, 24] width 21 height 6
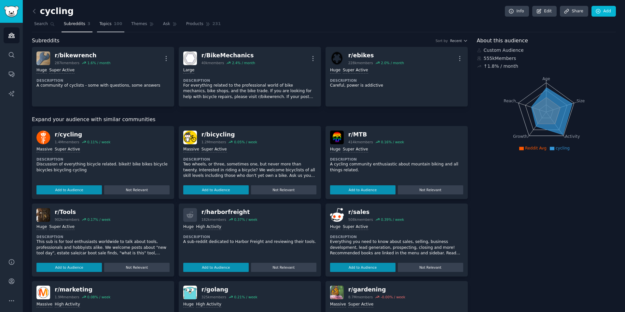
click at [105, 27] on link "Topics 100" at bounding box center [110, 25] width 27 height 13
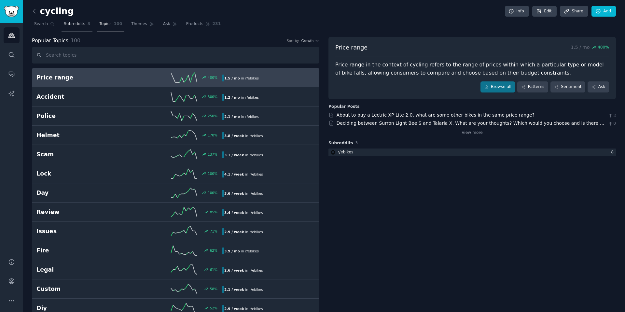
click at [62, 27] on link "Subreddits 3" at bounding box center [77, 25] width 31 height 13
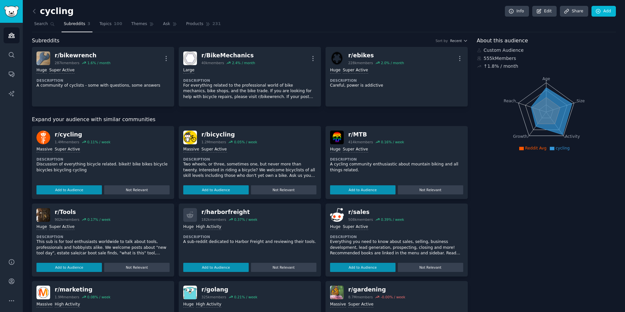
click at [71, 25] on span "Subreddits" at bounding box center [74, 24] width 21 height 6
click at [117, 27] on link "Topics 100" at bounding box center [110, 25] width 27 height 13
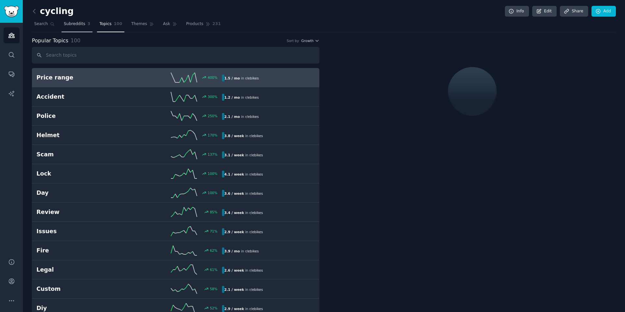
click at [81, 29] on link "Subreddits 3" at bounding box center [77, 25] width 31 height 13
